Goal: Transaction & Acquisition: Purchase product/service

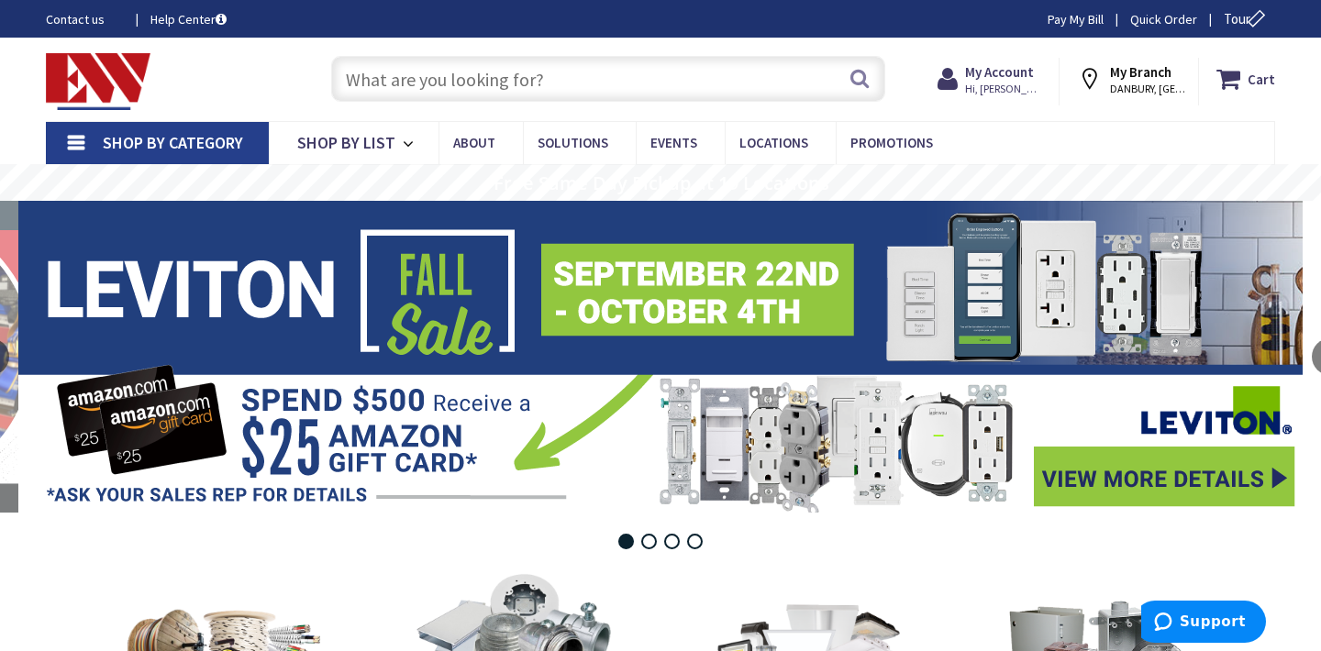
click at [464, 76] on input "text" at bounding box center [608, 79] width 554 height 46
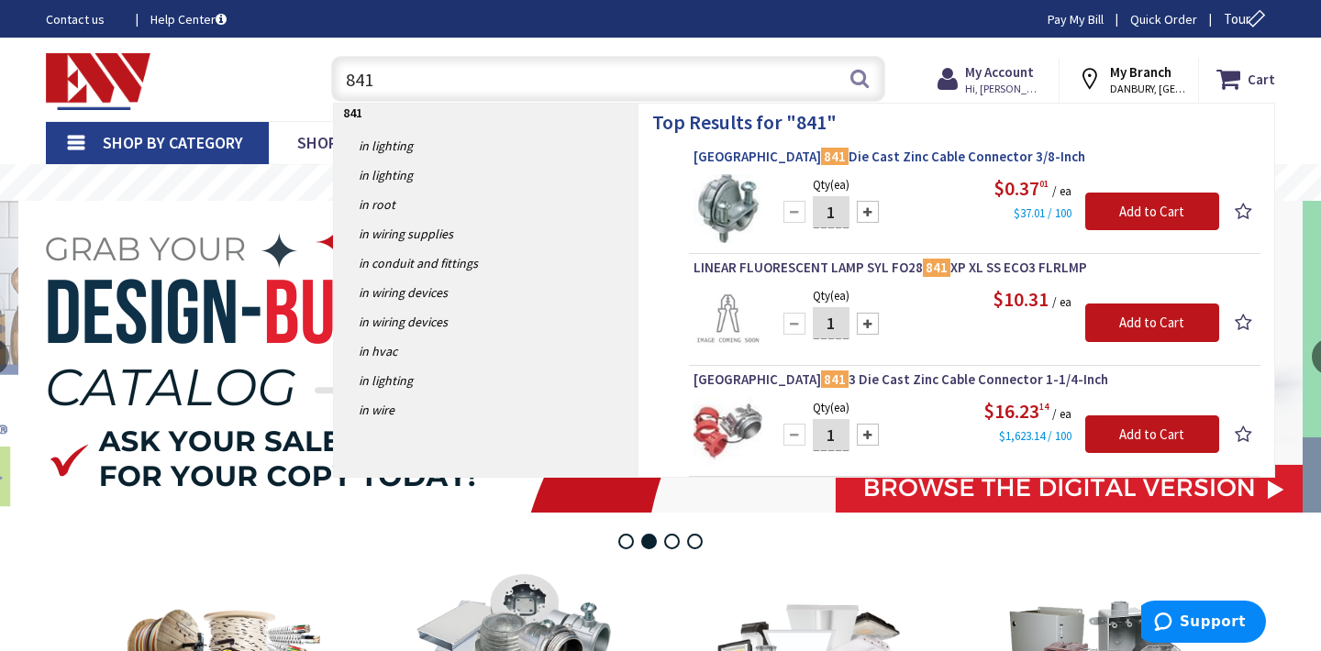
type input "841"
click at [830, 156] on span "Arlington 841 Die Cast Zinc Cable Connector 3/8-Inch" at bounding box center [974, 157] width 562 height 18
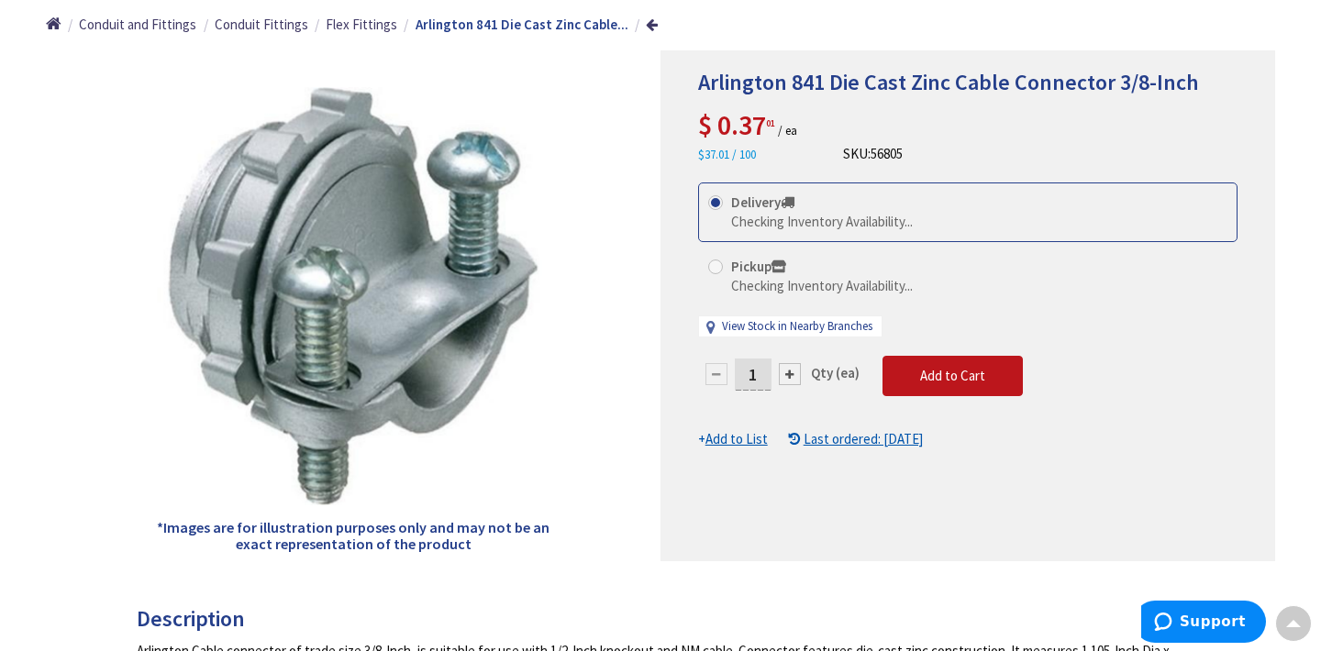
scroll to position [220, 0]
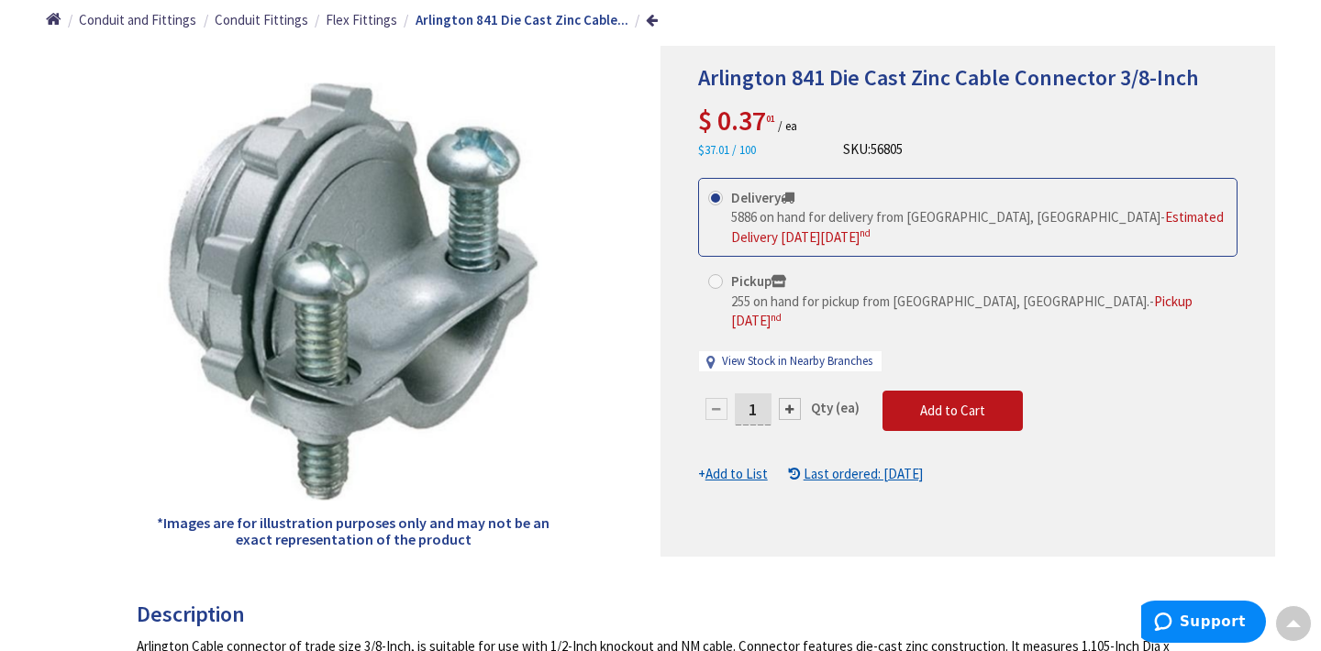
click at [764, 393] on input "1" at bounding box center [753, 409] width 37 height 32
type input "200"
click at [896, 388] on form "This product is Discontinued Delivery 5886 on hand for delivery from Middletown…" at bounding box center [967, 331] width 539 height 306
click at [896, 391] on button "Add to Cart" at bounding box center [952, 411] width 140 height 40
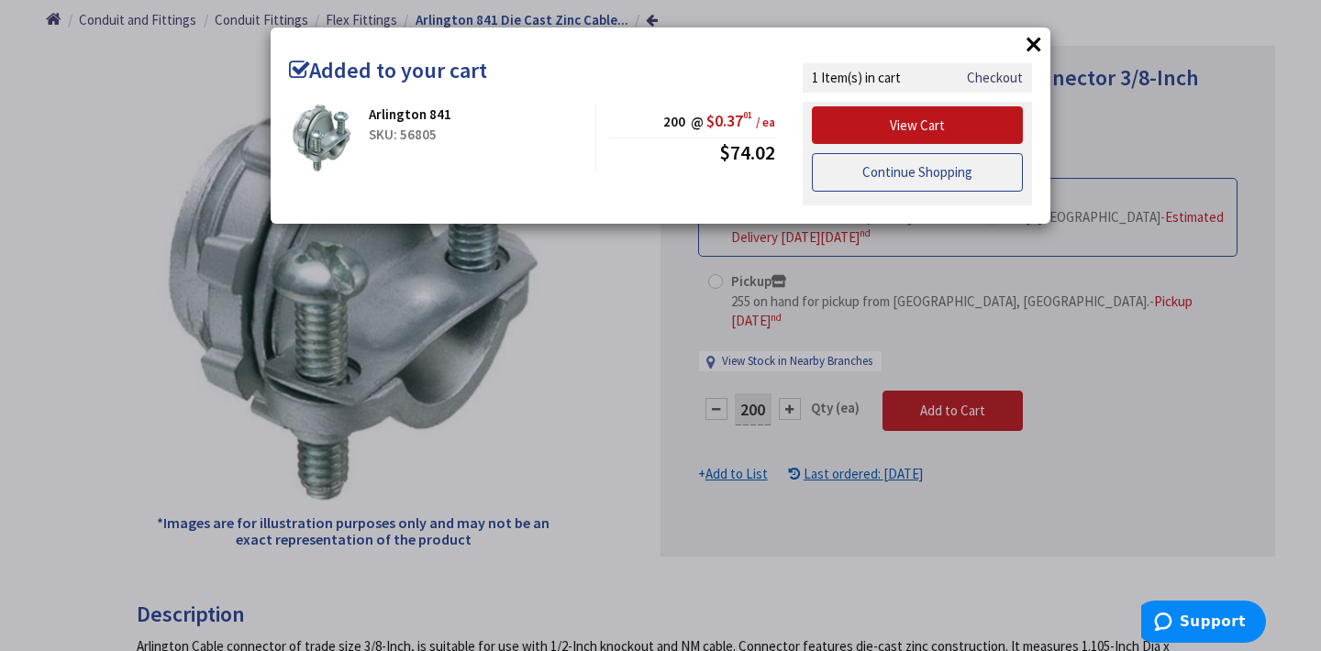
click at [934, 177] on link "Continue Shopping" at bounding box center [917, 172] width 211 height 39
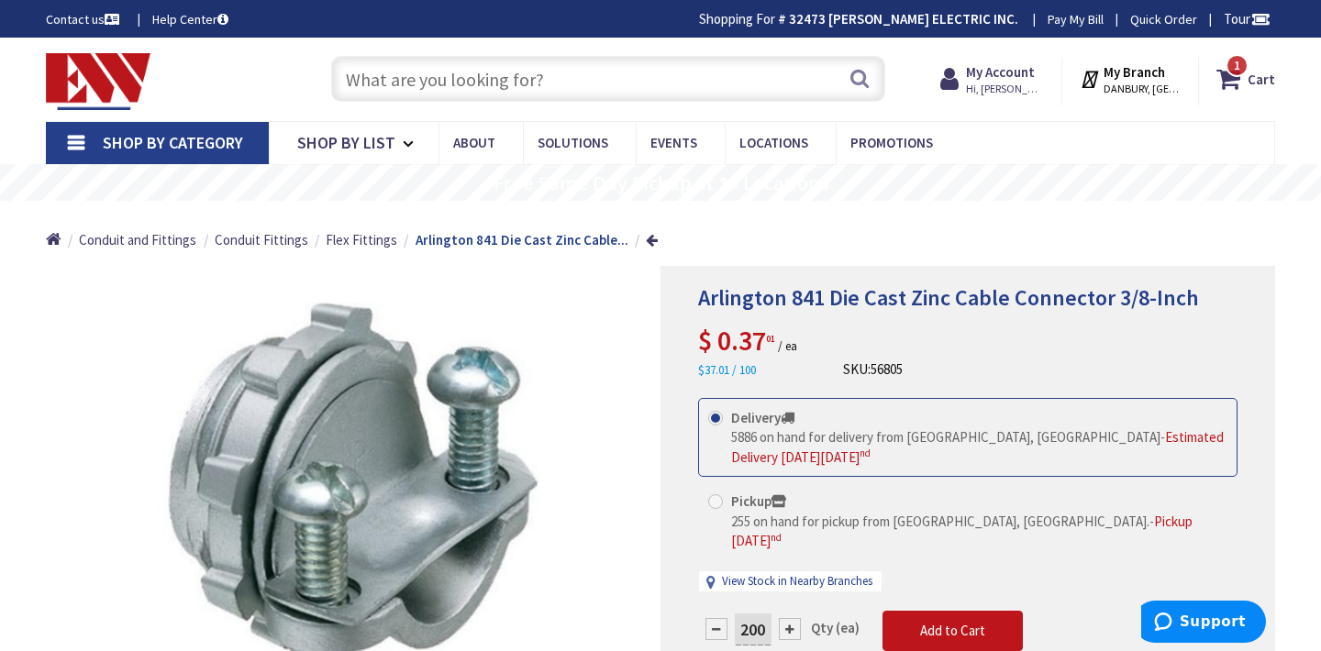
click at [700, 81] on input "text" at bounding box center [608, 79] width 554 height 46
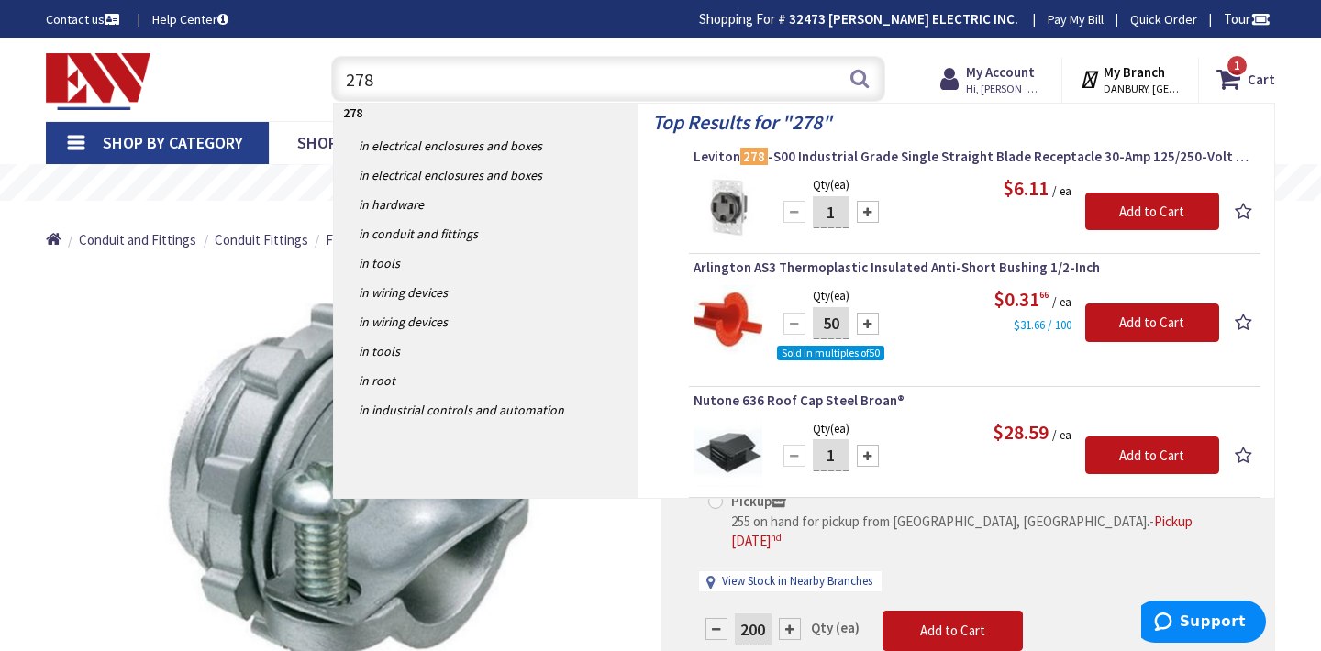
type input "278"
click at [870, 212] on div at bounding box center [868, 212] width 22 height 22
type input "2"
click at [1134, 201] on input "Add to Cart" at bounding box center [1152, 212] width 134 height 39
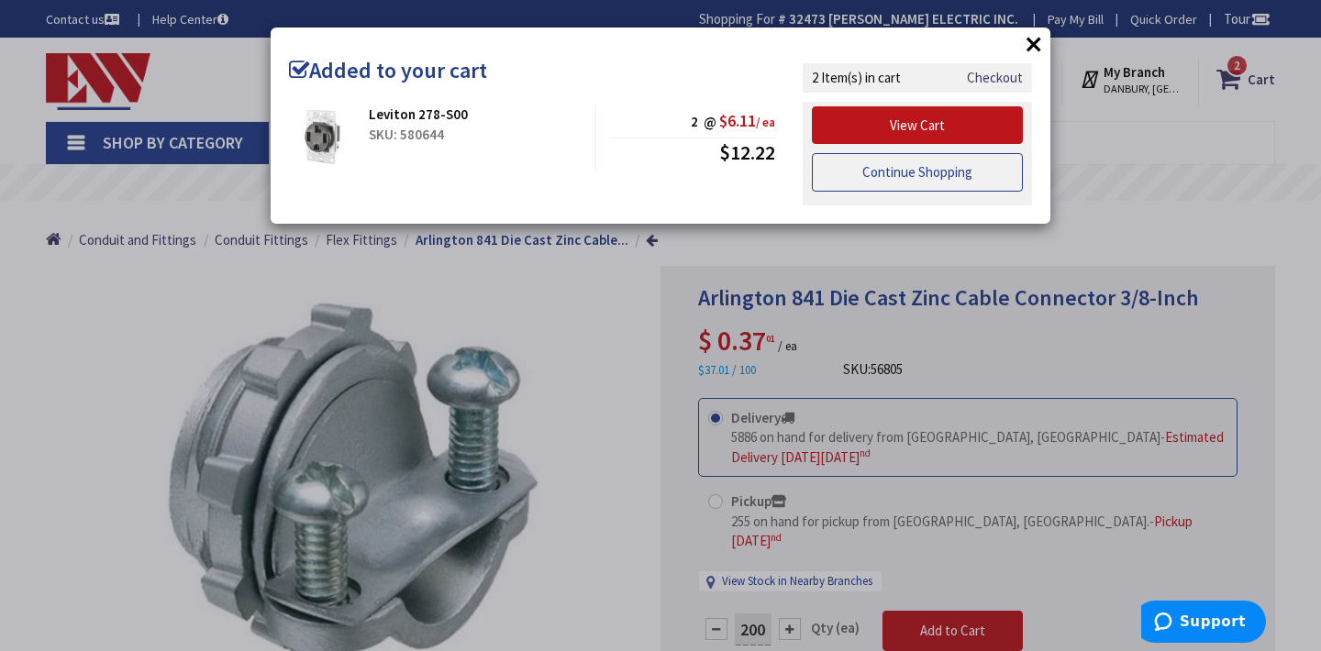
click at [961, 175] on link "Continue Shopping" at bounding box center [917, 172] width 211 height 39
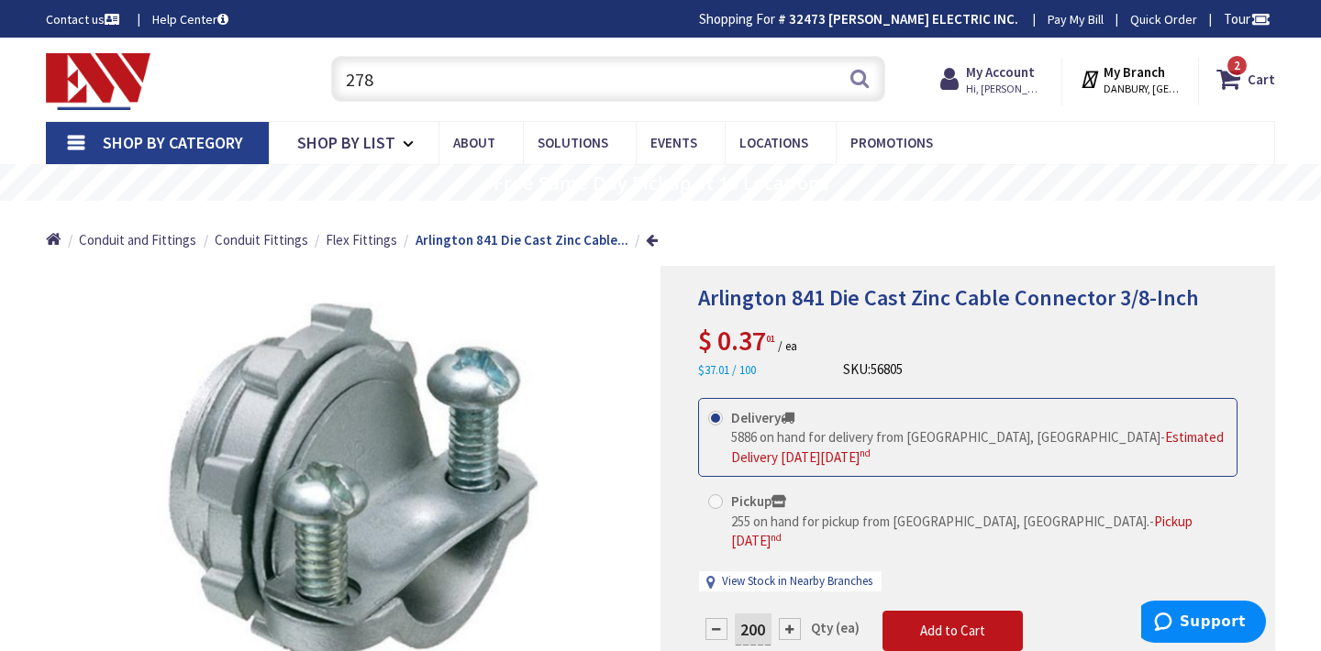
click at [383, 74] on input "278" at bounding box center [608, 79] width 554 height 46
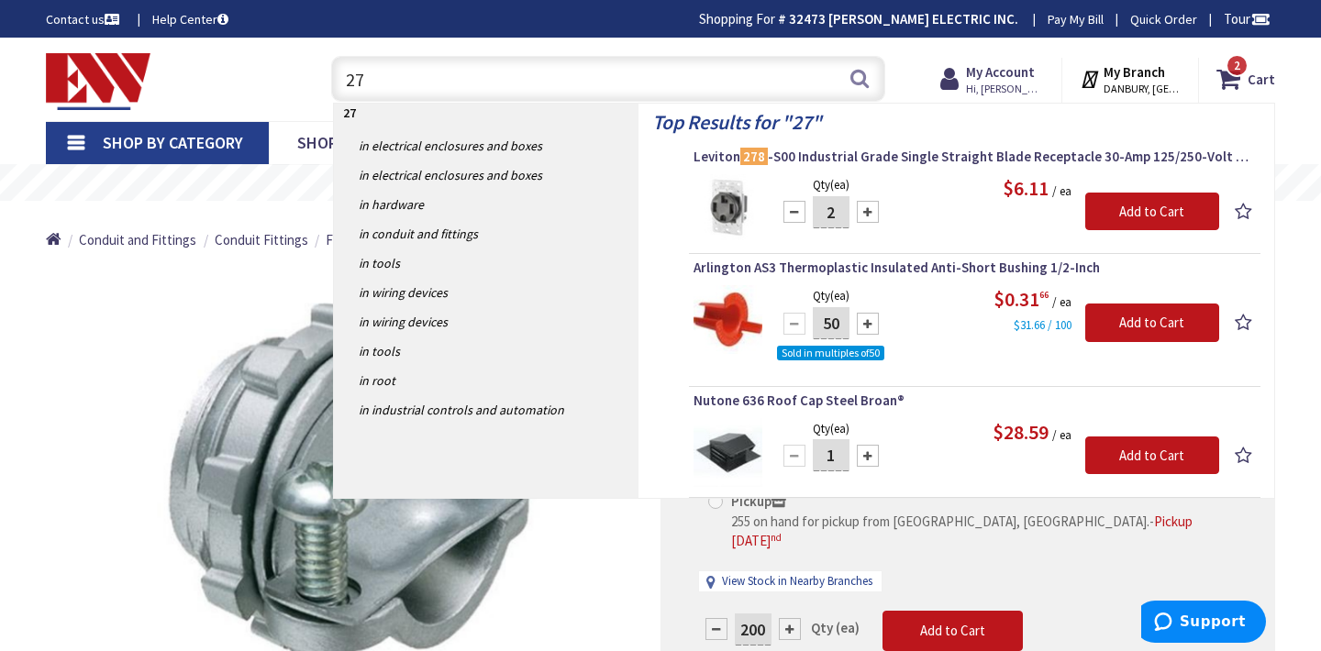
type input "2"
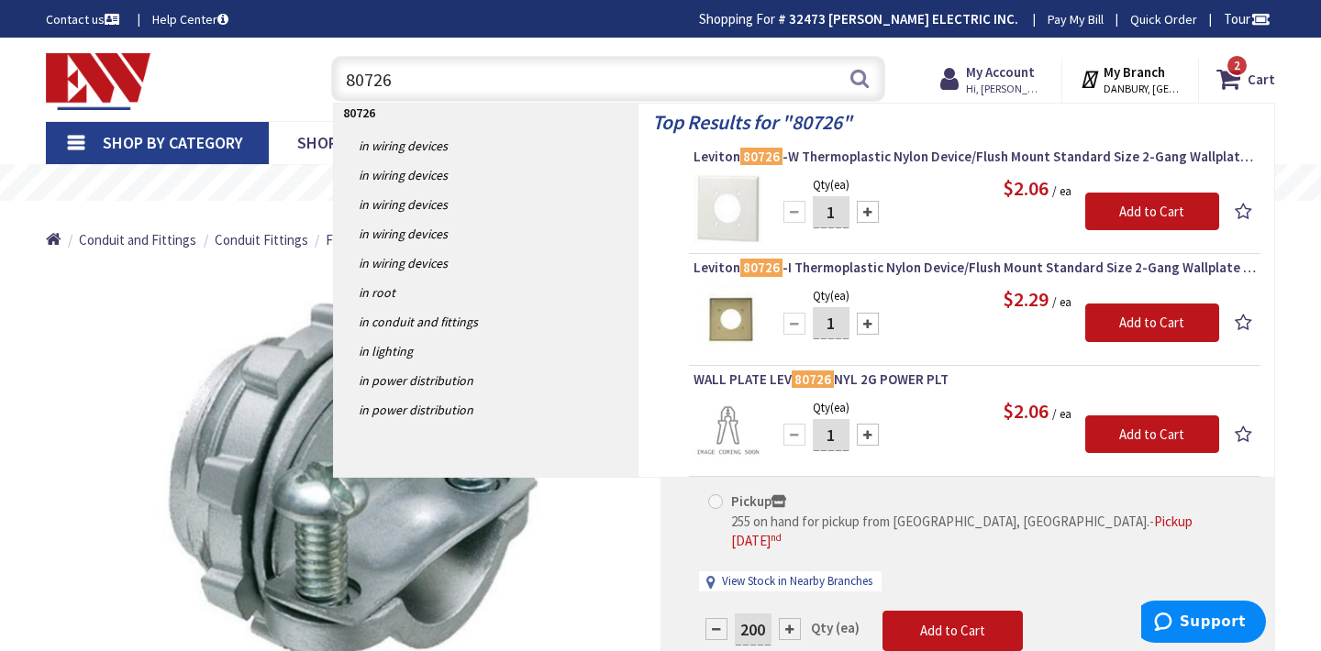
type input "80726"
click at [863, 215] on div at bounding box center [868, 212] width 22 height 22
type input "4"
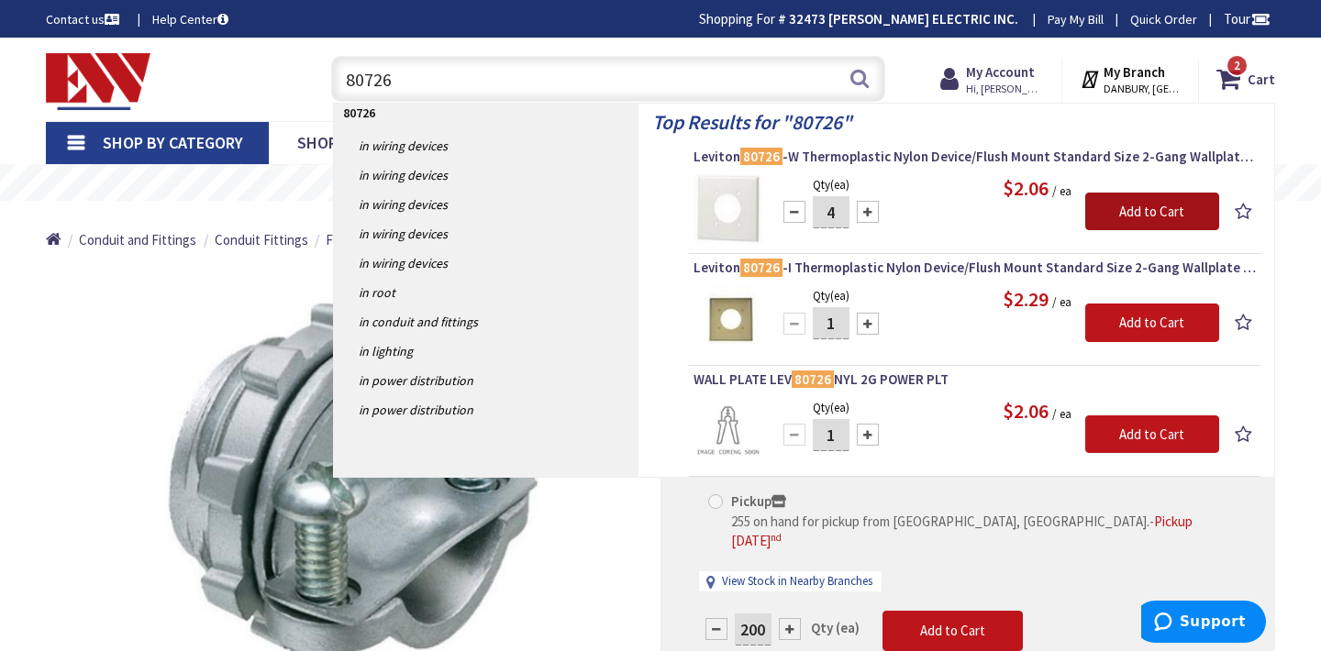
click at [1117, 216] on input "Add to Cart" at bounding box center [1152, 212] width 134 height 39
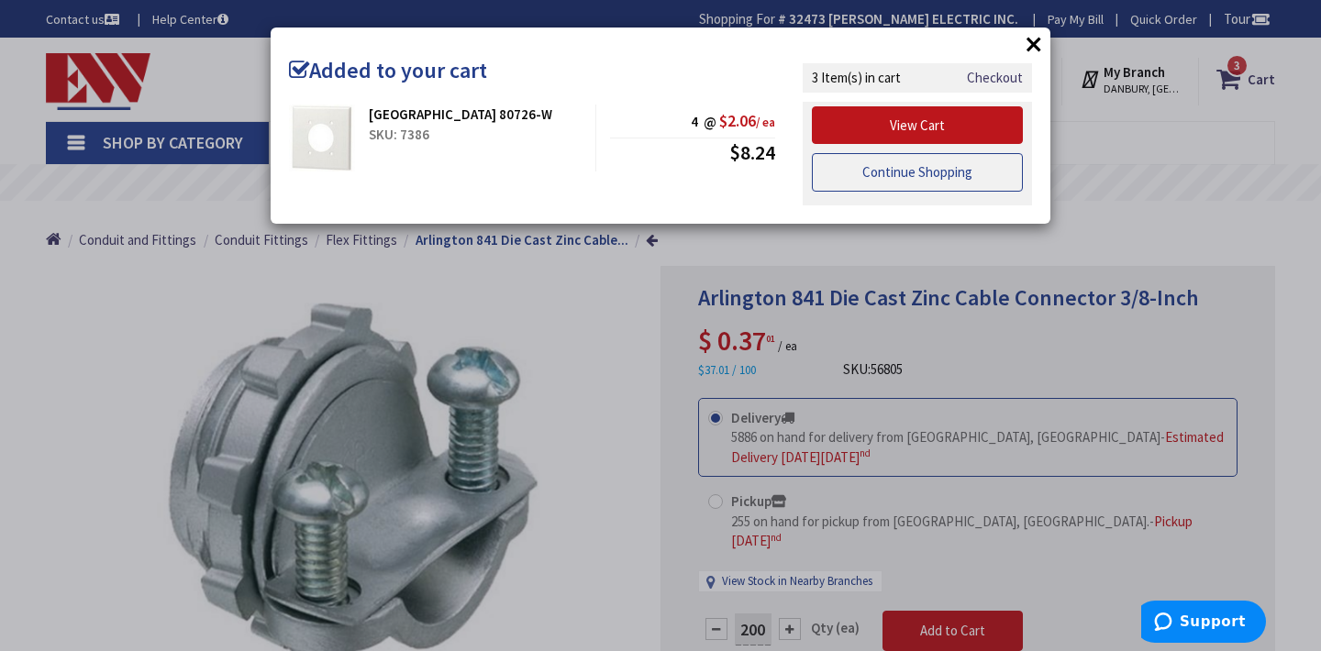
click at [962, 170] on link "Continue Shopping" at bounding box center [917, 172] width 211 height 39
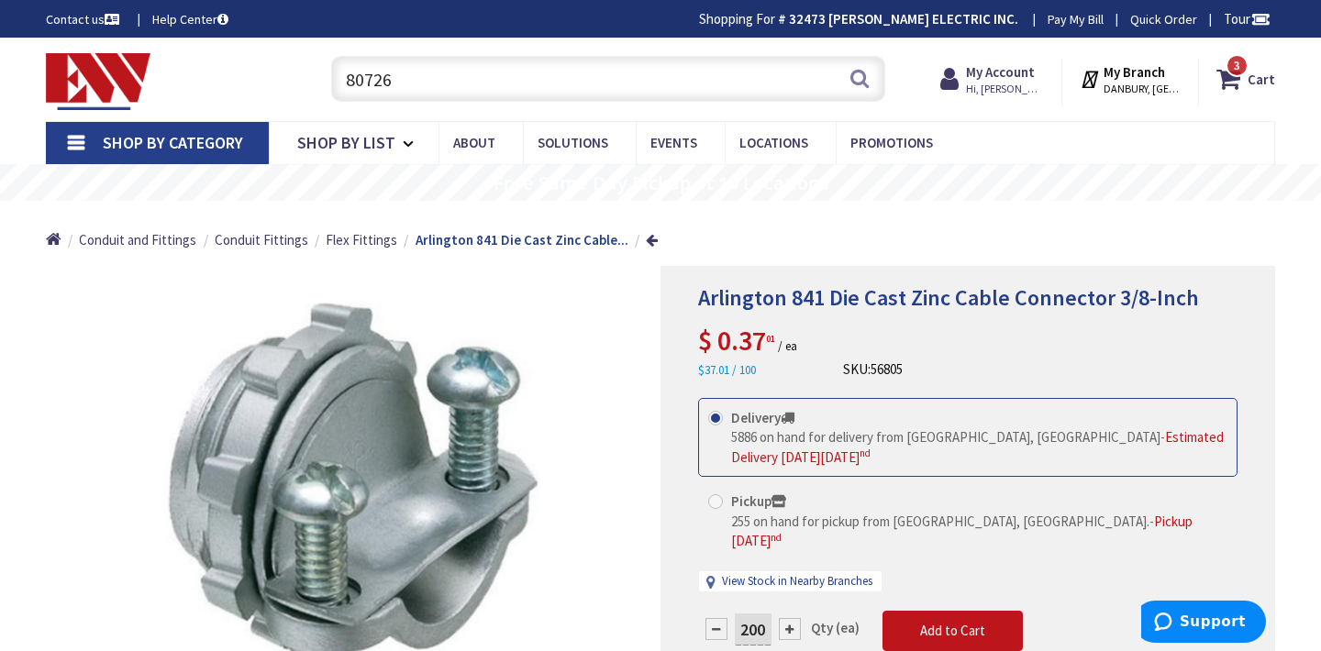
click at [404, 77] on input "80726" at bounding box center [608, 79] width 554 height 46
type input "8"
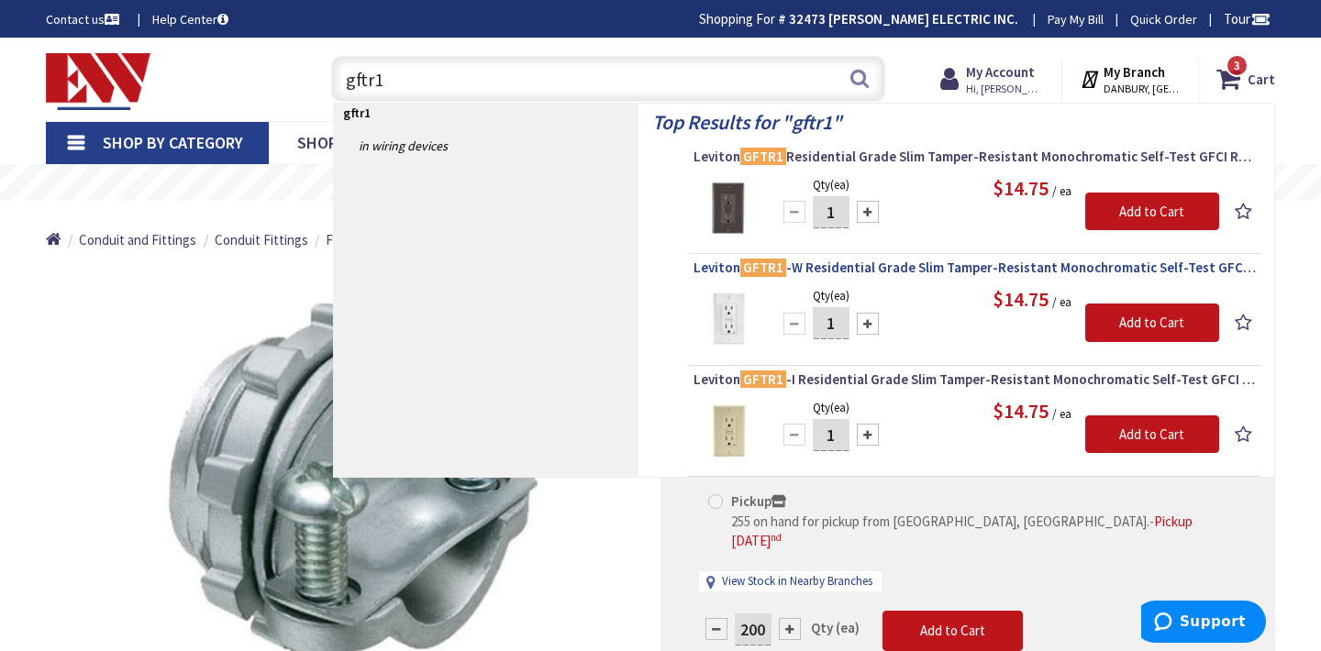
type input "gftr1"
click at [892, 266] on span "Leviton GFTR1 -W Residential Grade Slim Tamper-Resistant Monochromatic Self-Tes…" at bounding box center [974, 268] width 562 height 18
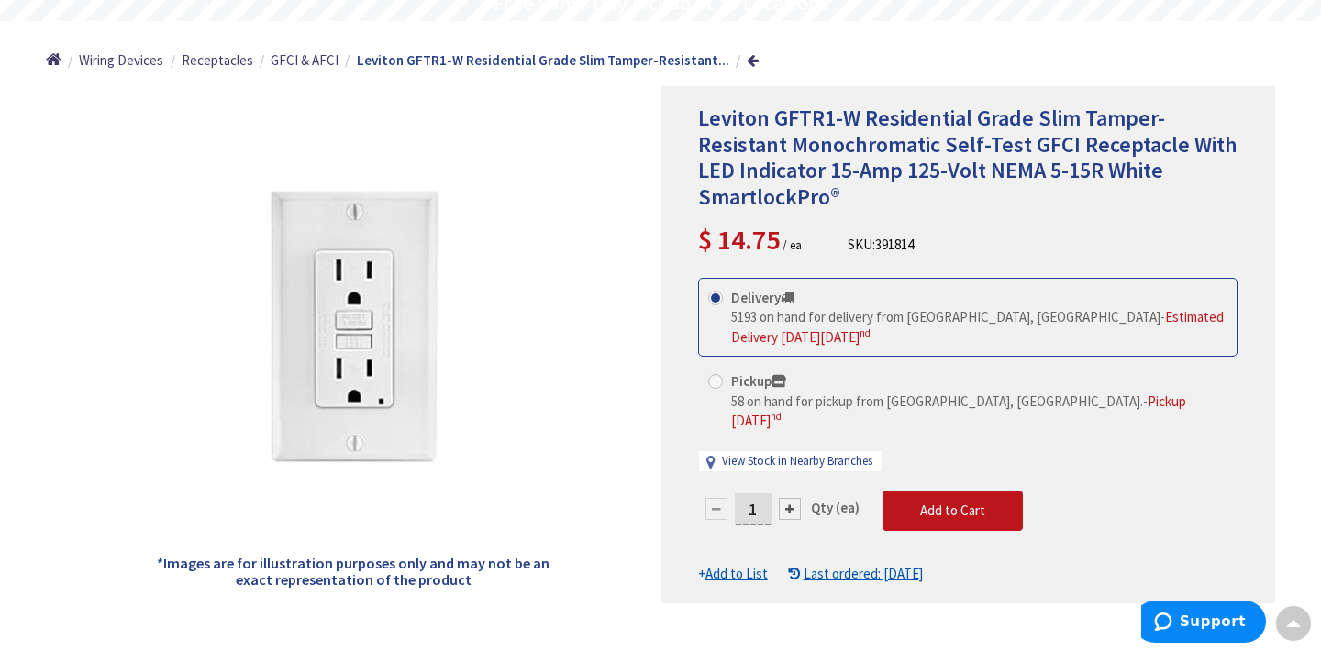
scroll to position [183, 0]
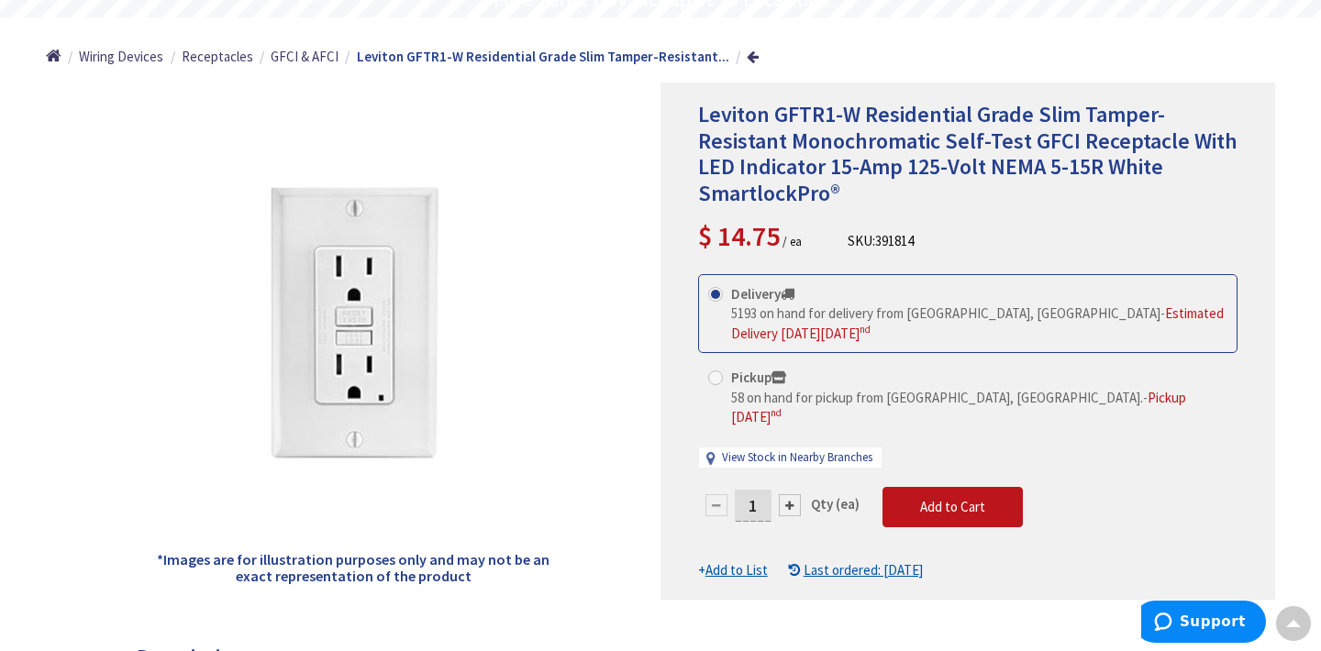
click at [761, 490] on input "1" at bounding box center [753, 506] width 37 height 32
type input "50"
click at [957, 493] on form "This product is Discontinued Delivery 5193 on hand for delivery from Middletown…" at bounding box center [967, 427] width 539 height 306
click at [957, 498] on span "Add to Cart" at bounding box center [952, 506] width 65 height 17
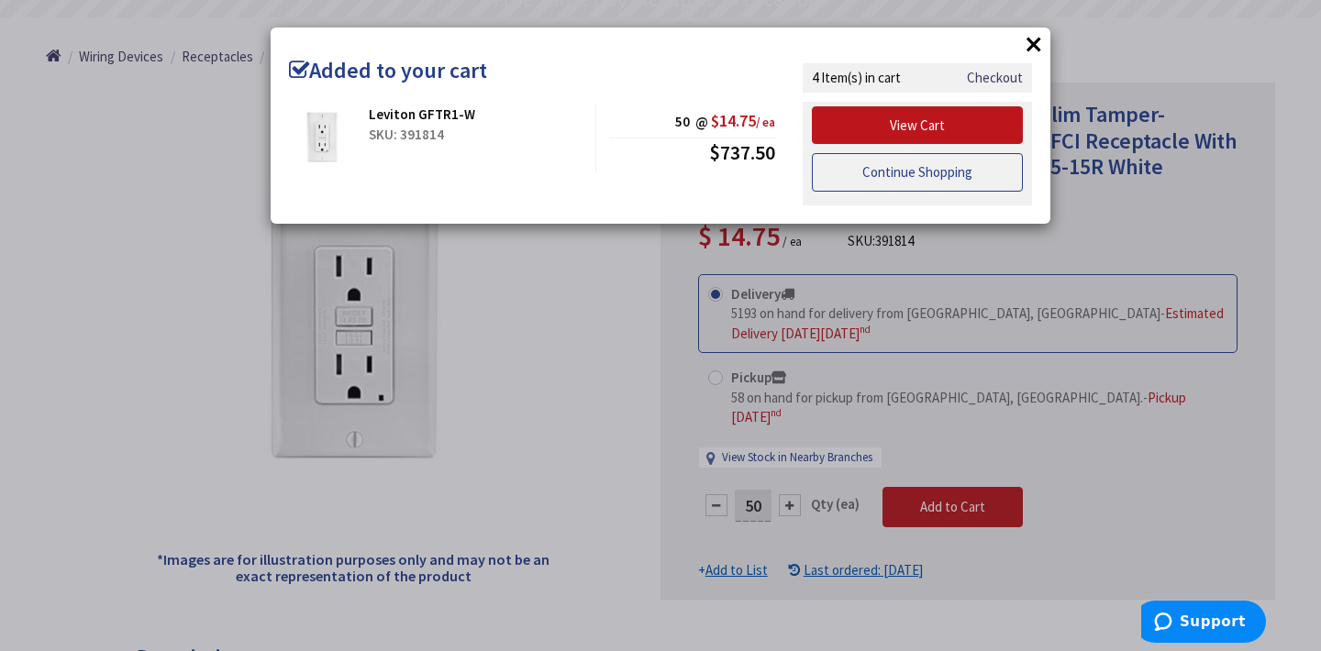
click at [941, 181] on link "Continue Shopping" at bounding box center [917, 172] width 211 height 39
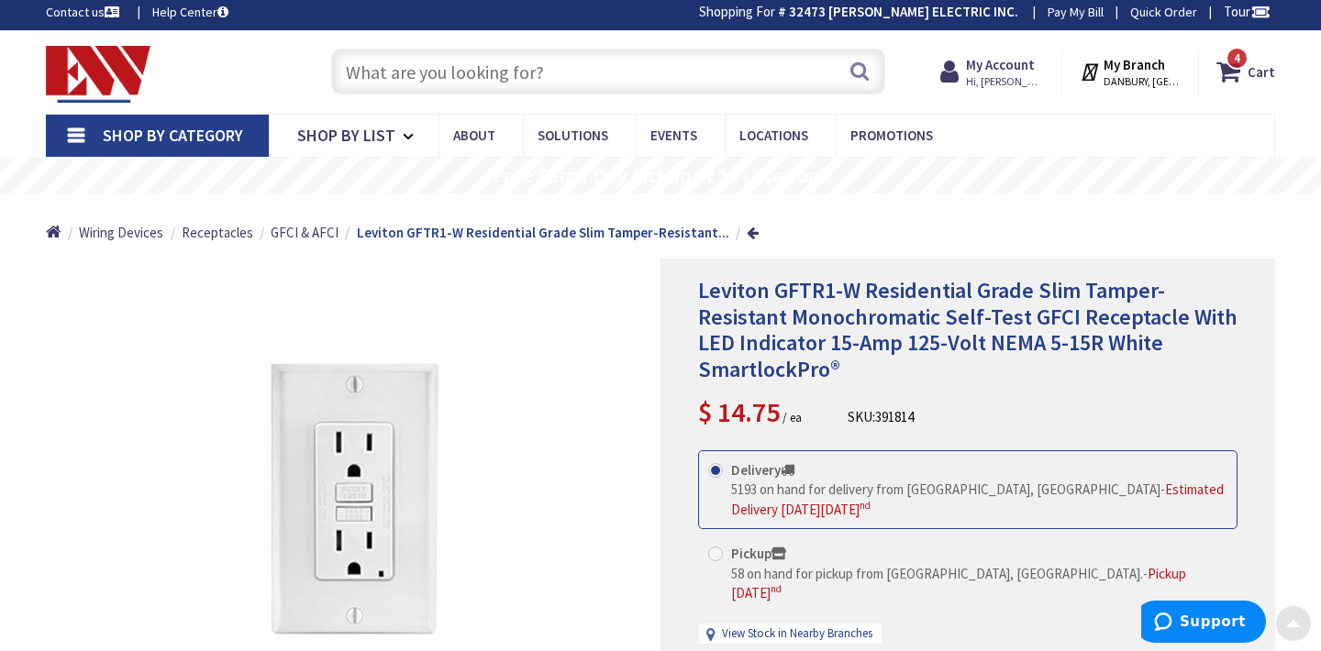
scroll to position [0, 0]
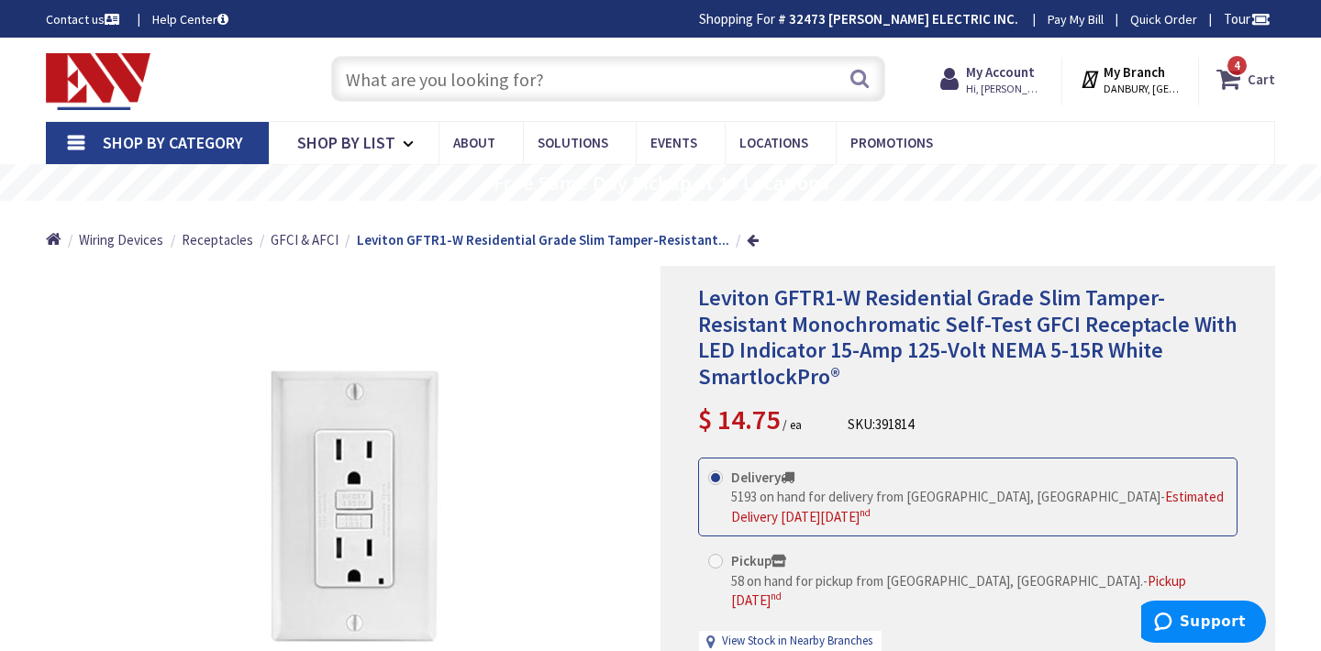
click at [1246, 76] on icon at bounding box center [1231, 78] width 31 height 33
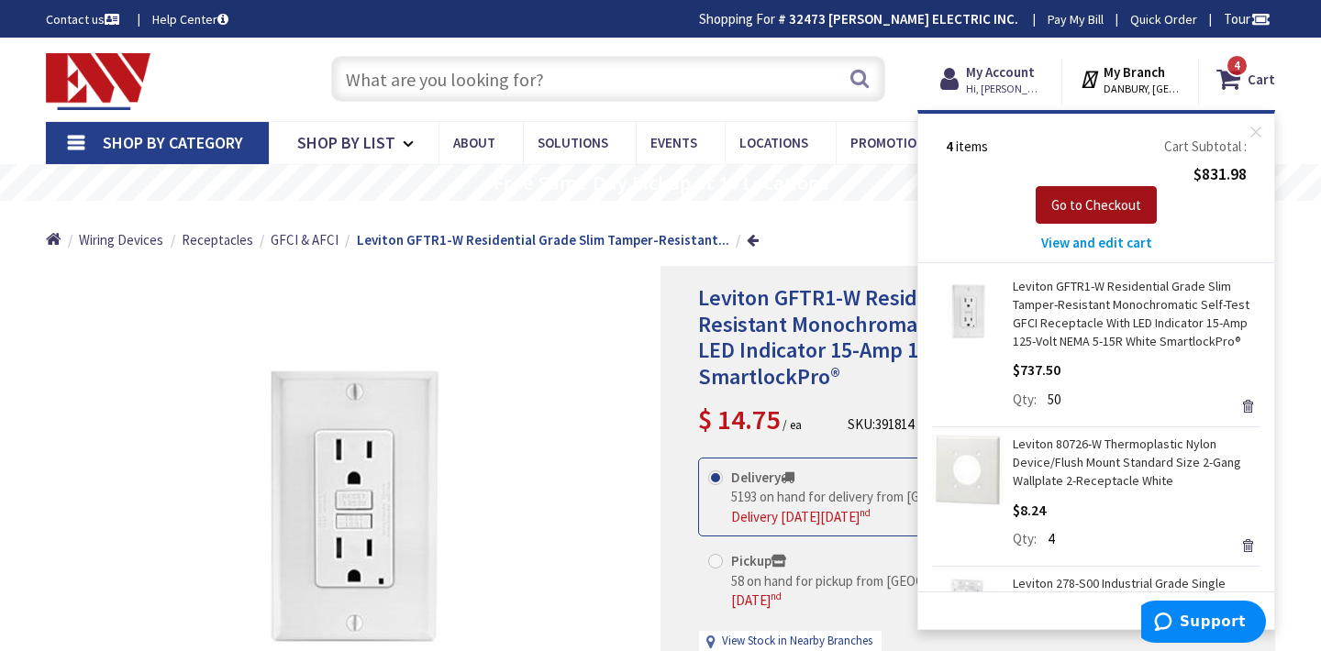
click at [1092, 210] on span "Go to Checkout" at bounding box center [1096, 204] width 90 height 17
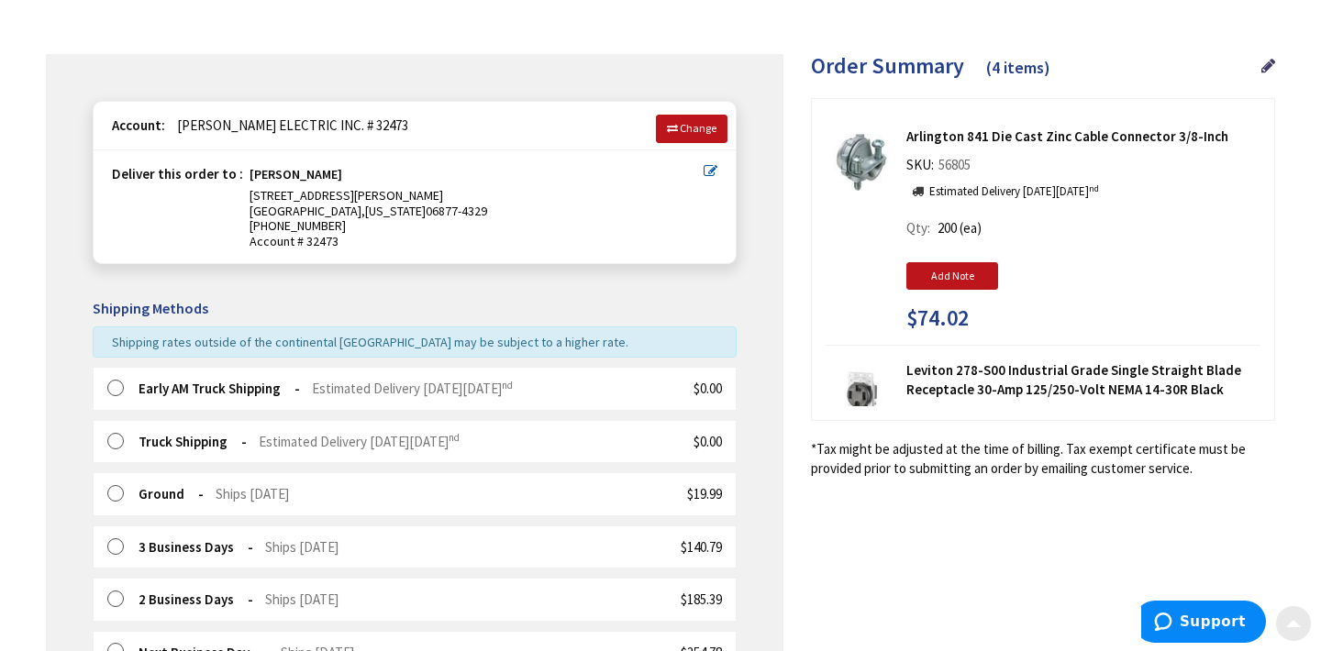
scroll to position [257, 0]
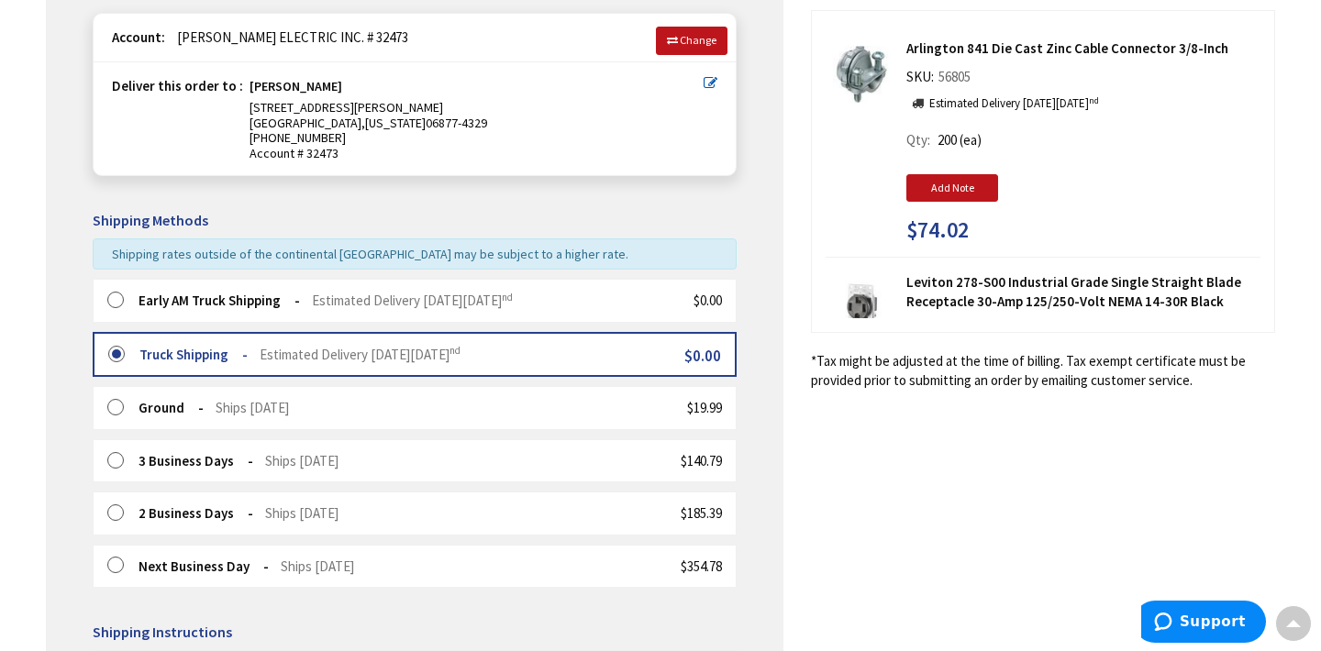
click at [116, 297] on label at bounding box center [121, 301] width 28 height 18
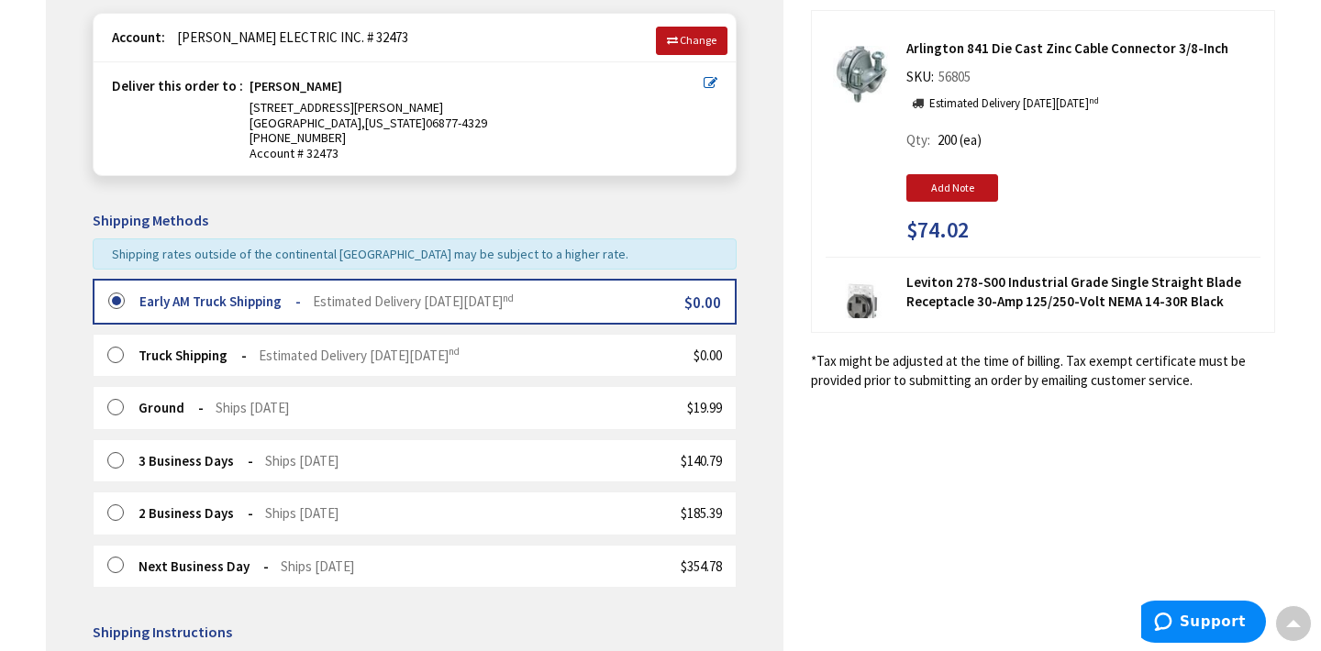
click at [777, 393] on div "Some items on your order are not available and will cause your order to be held…" at bounding box center [414, 450] width 737 height 969
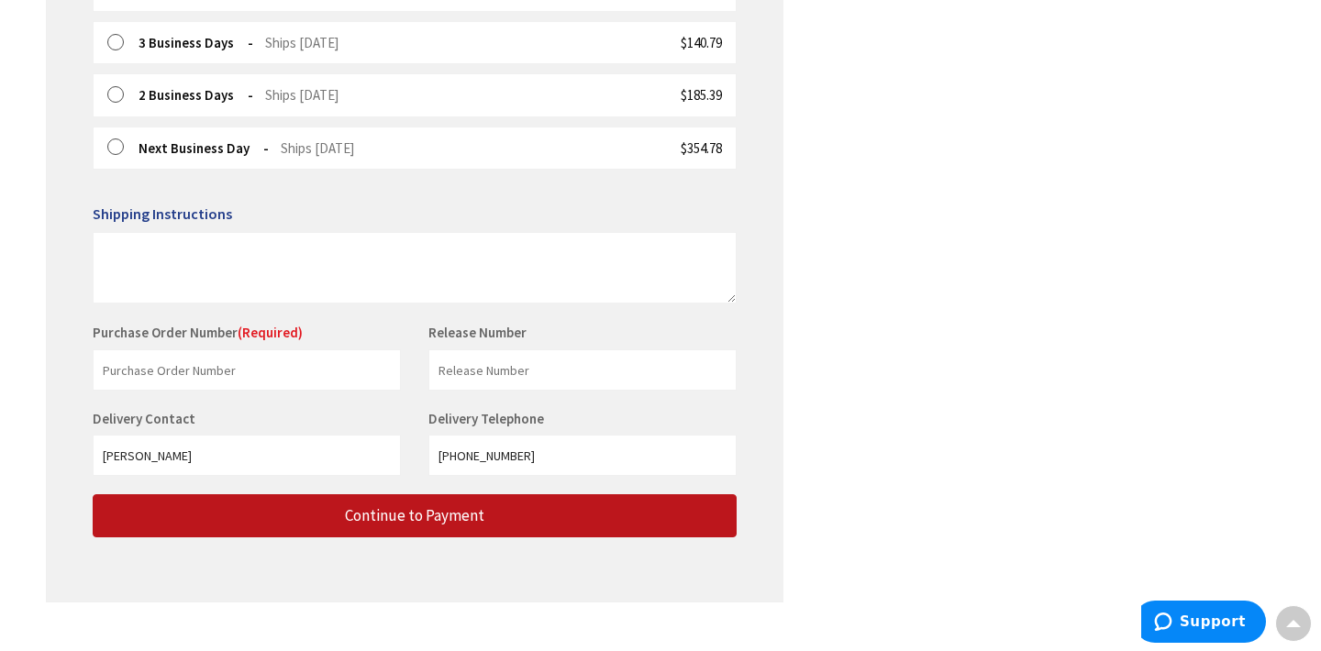
scroll to position [697, 0]
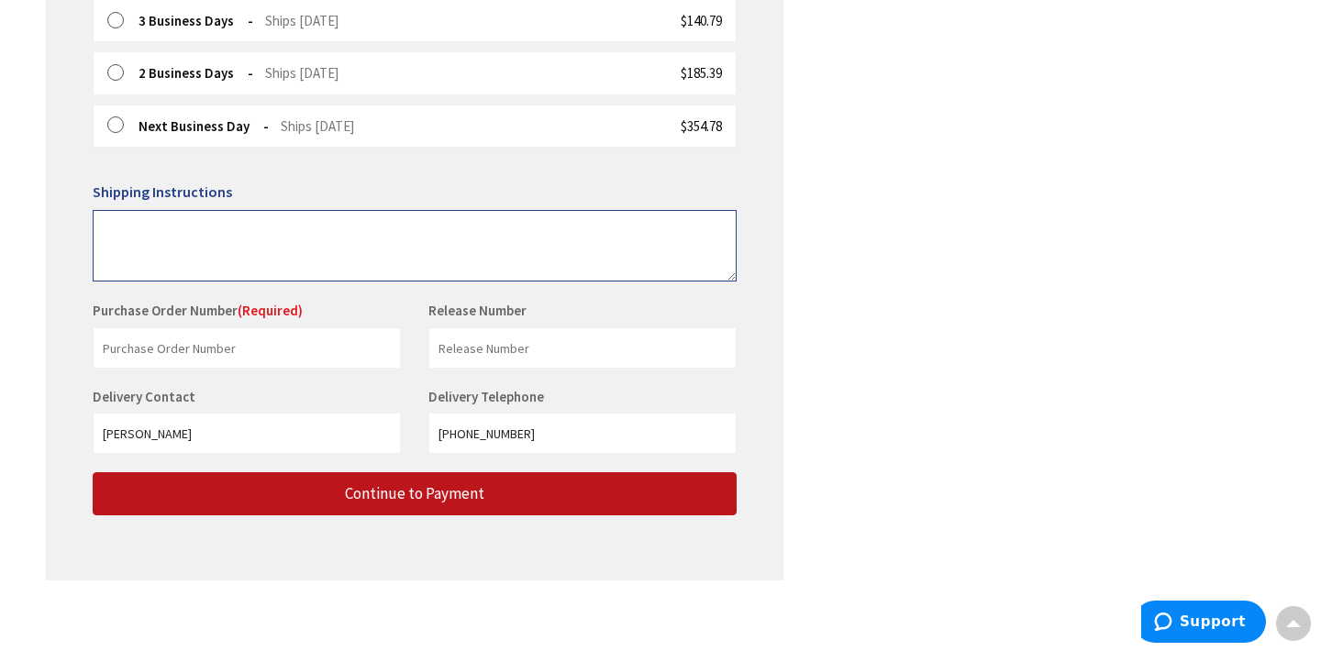
click at [101, 218] on textarea at bounding box center [415, 246] width 644 height 72
type textarea "please leave material by garage"
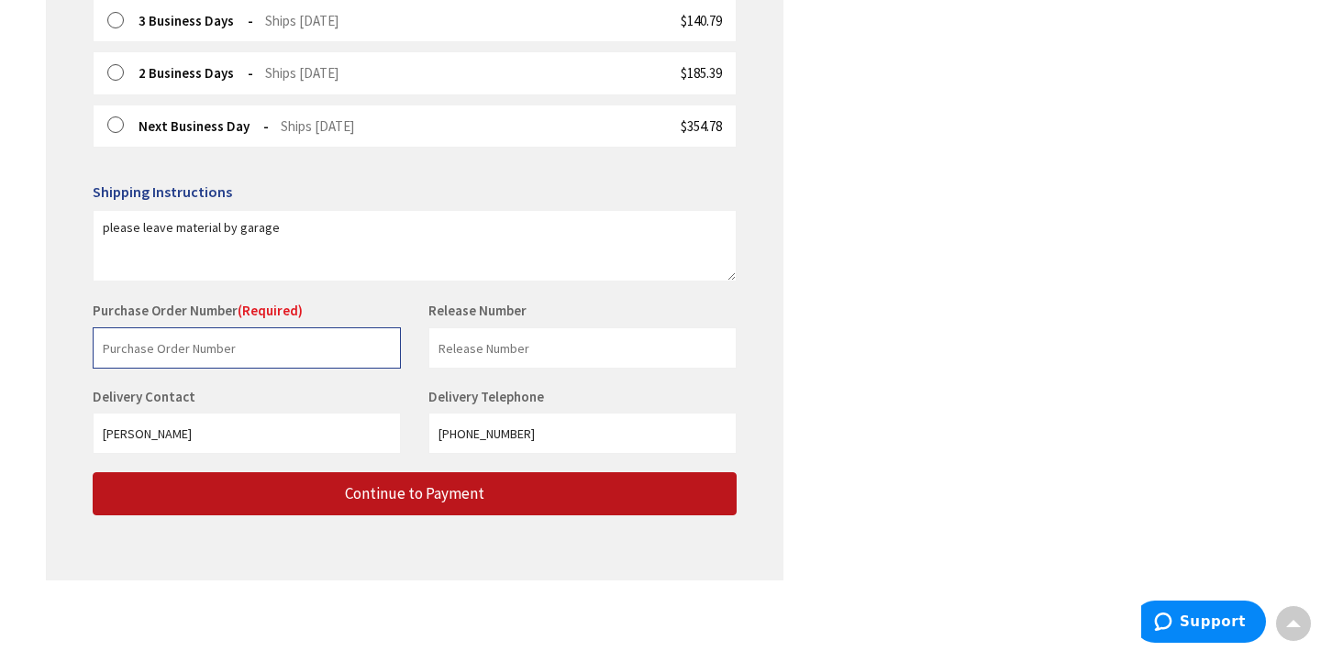
click at [160, 338] on input "text" at bounding box center [247, 347] width 308 height 41
type input "stock"
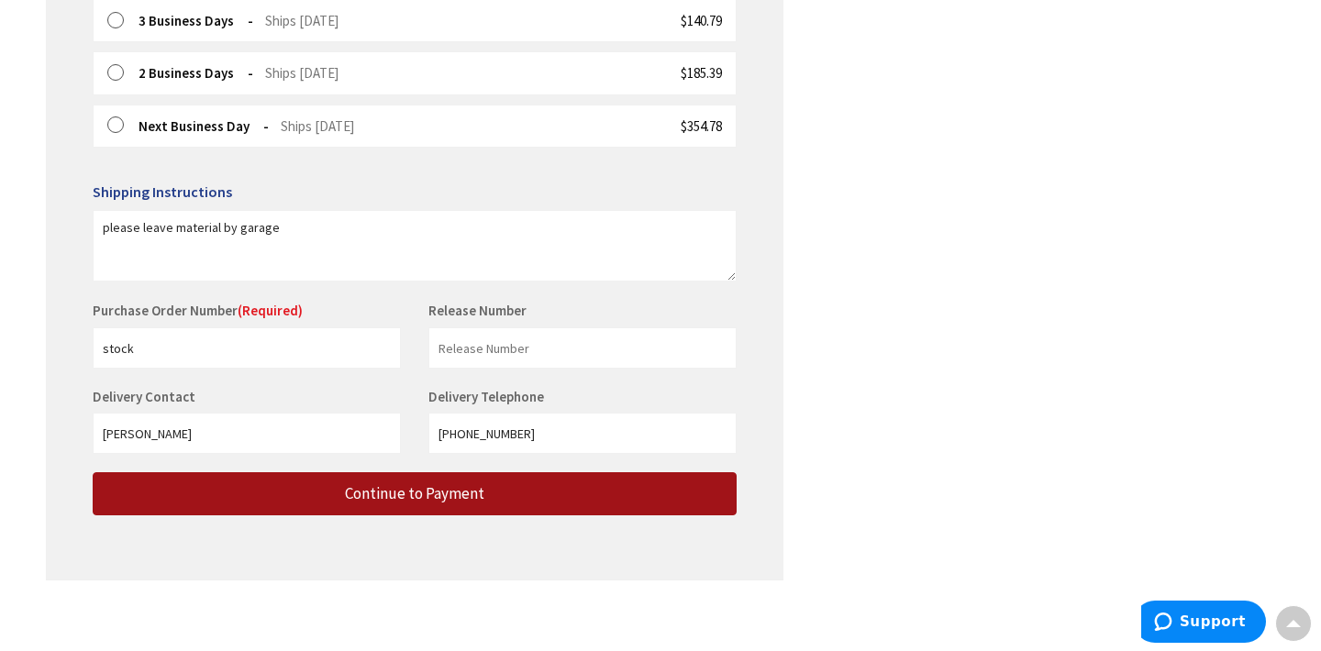
click at [229, 482] on button "Continue to Payment" at bounding box center [415, 493] width 644 height 43
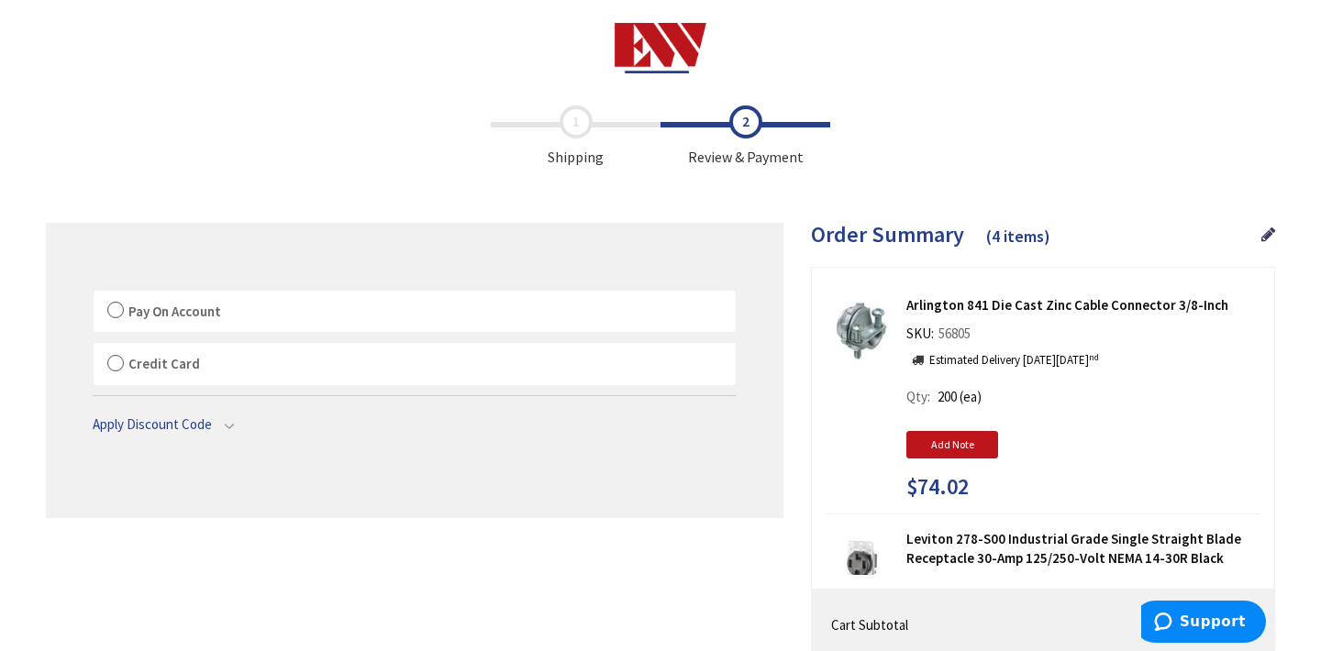
click at [120, 308] on label "Pay On Account" at bounding box center [415, 312] width 642 height 42
click at [94, 294] on input "Pay On Account" at bounding box center [94, 294] width 0 height 0
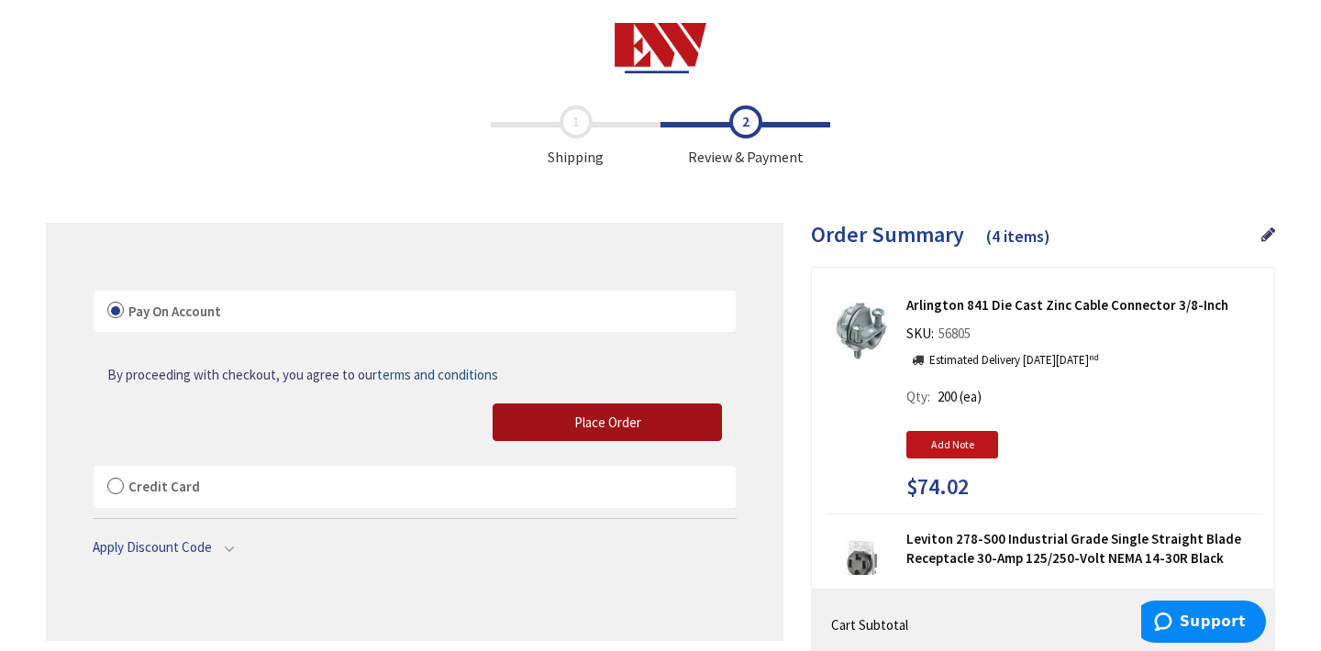
click at [589, 411] on button "Place Order" at bounding box center [607, 423] width 229 height 39
